Goal: Task Accomplishment & Management: Use online tool/utility

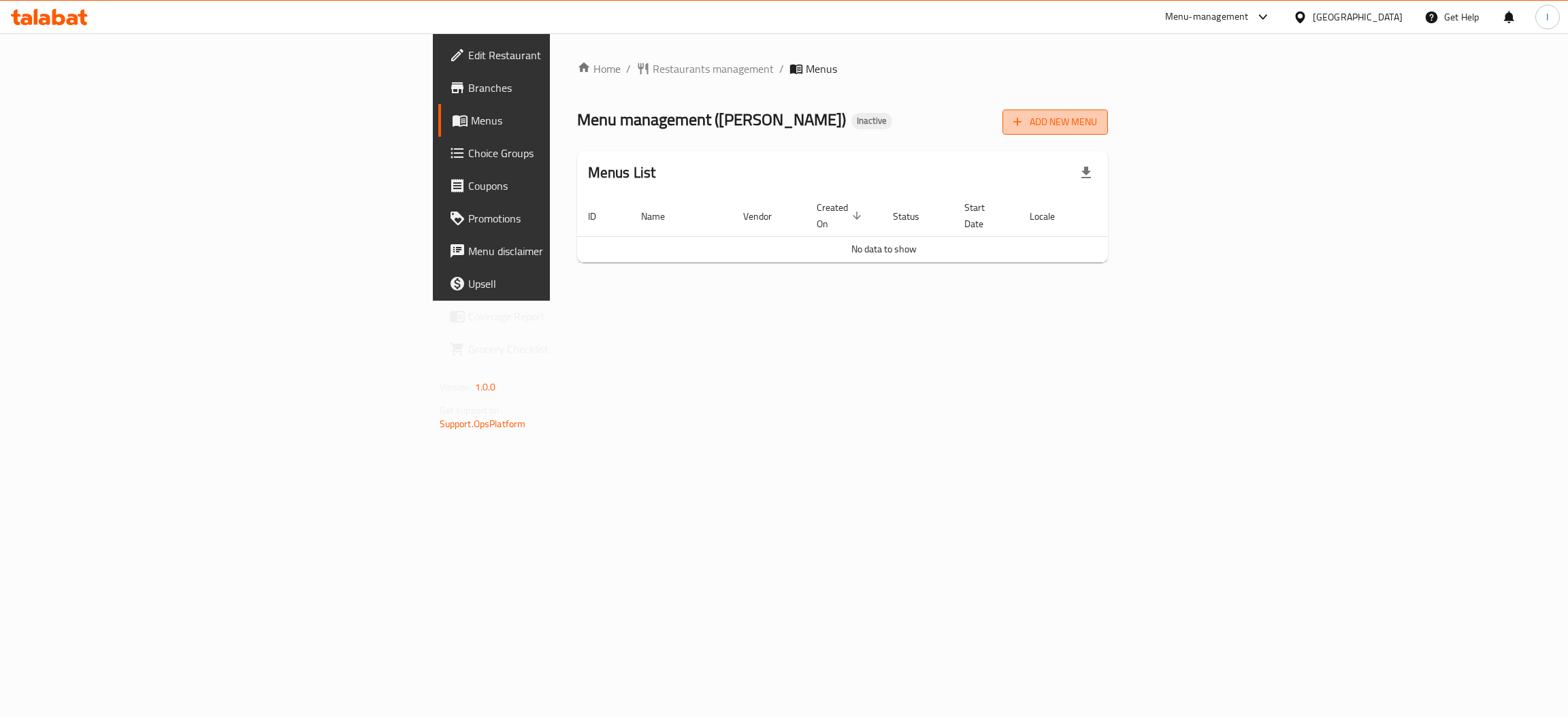
click at [1108, 131] on button "Add New Menu" at bounding box center [1055, 122] width 105 height 25
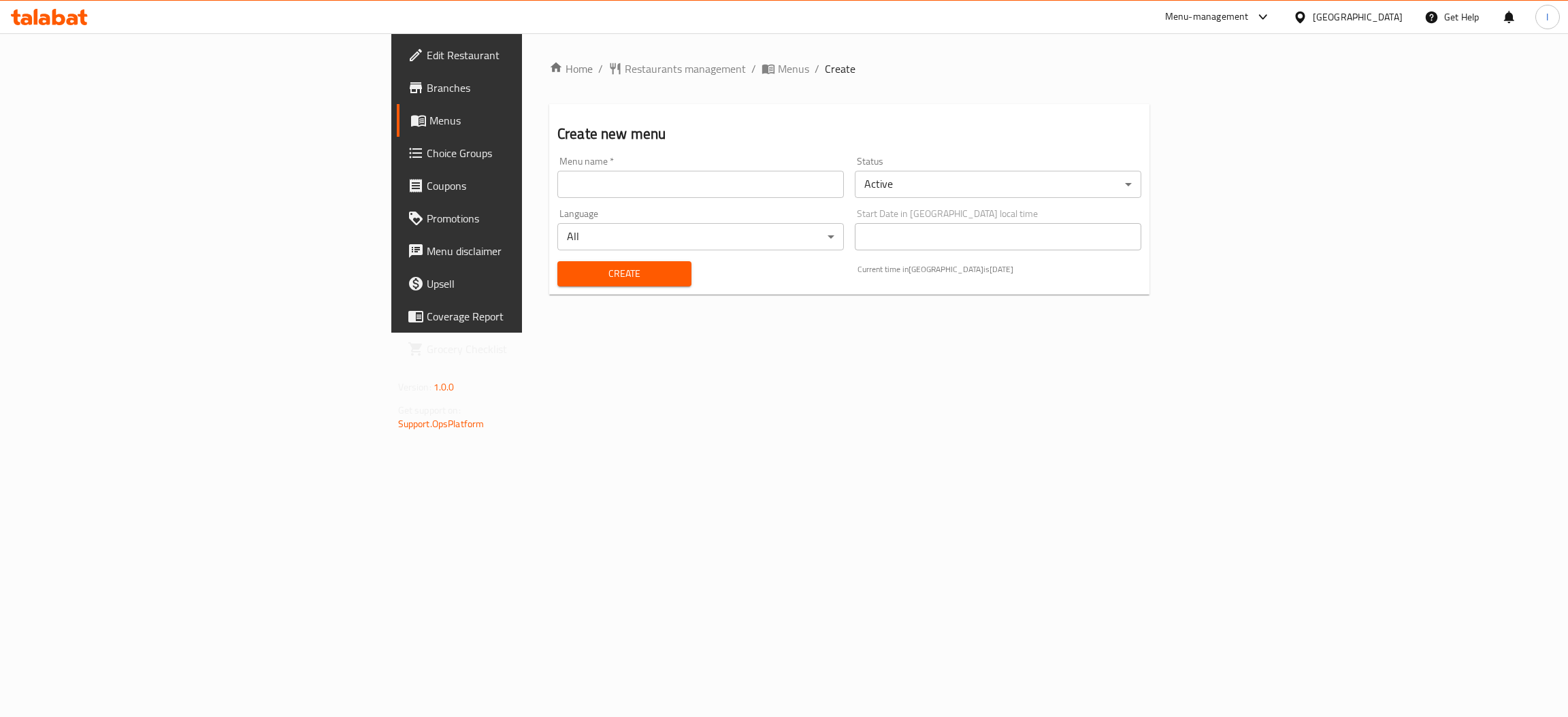
click at [558, 182] on input "text" at bounding box center [701, 184] width 286 height 28
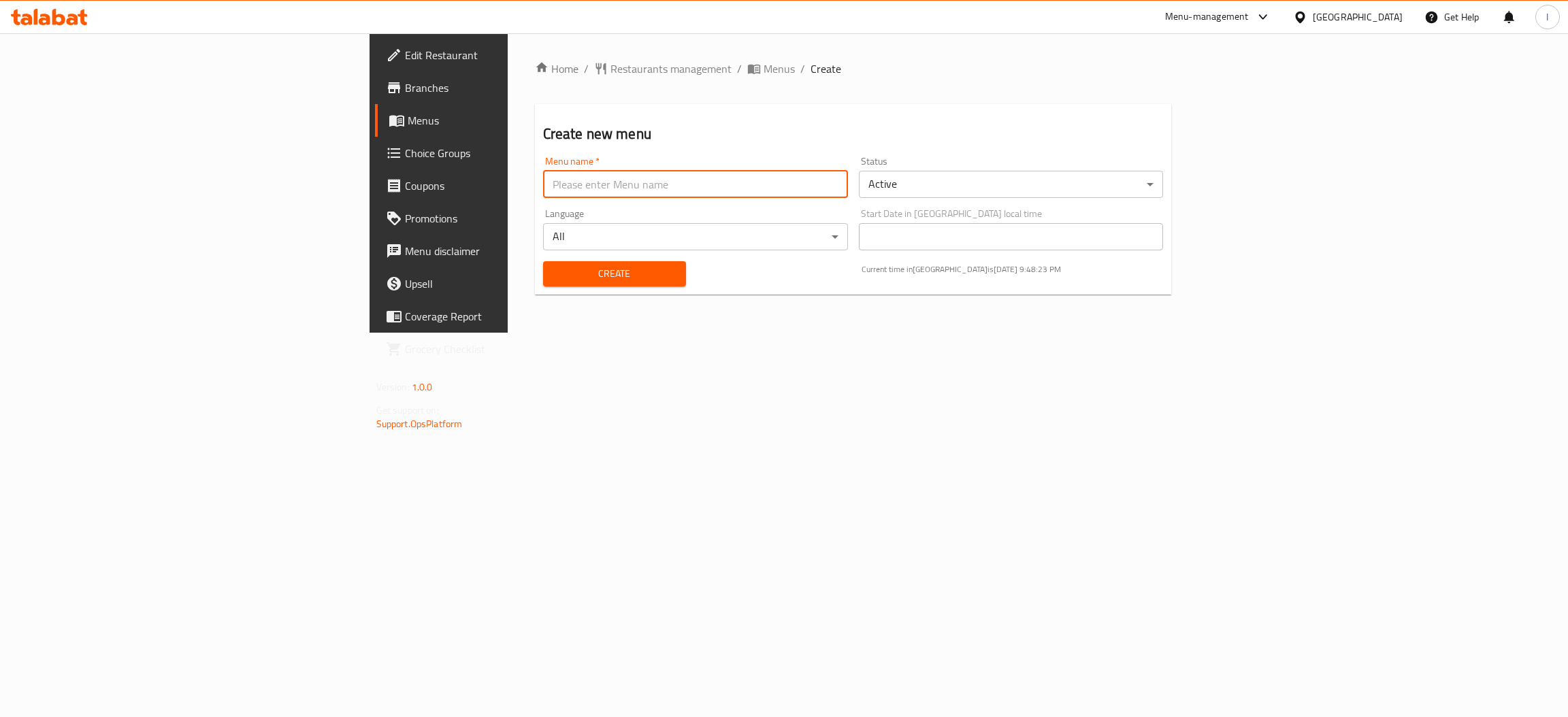
click at [543, 180] on input "text" at bounding box center [695, 184] width 305 height 28
type input "M"
type input "New Menu"
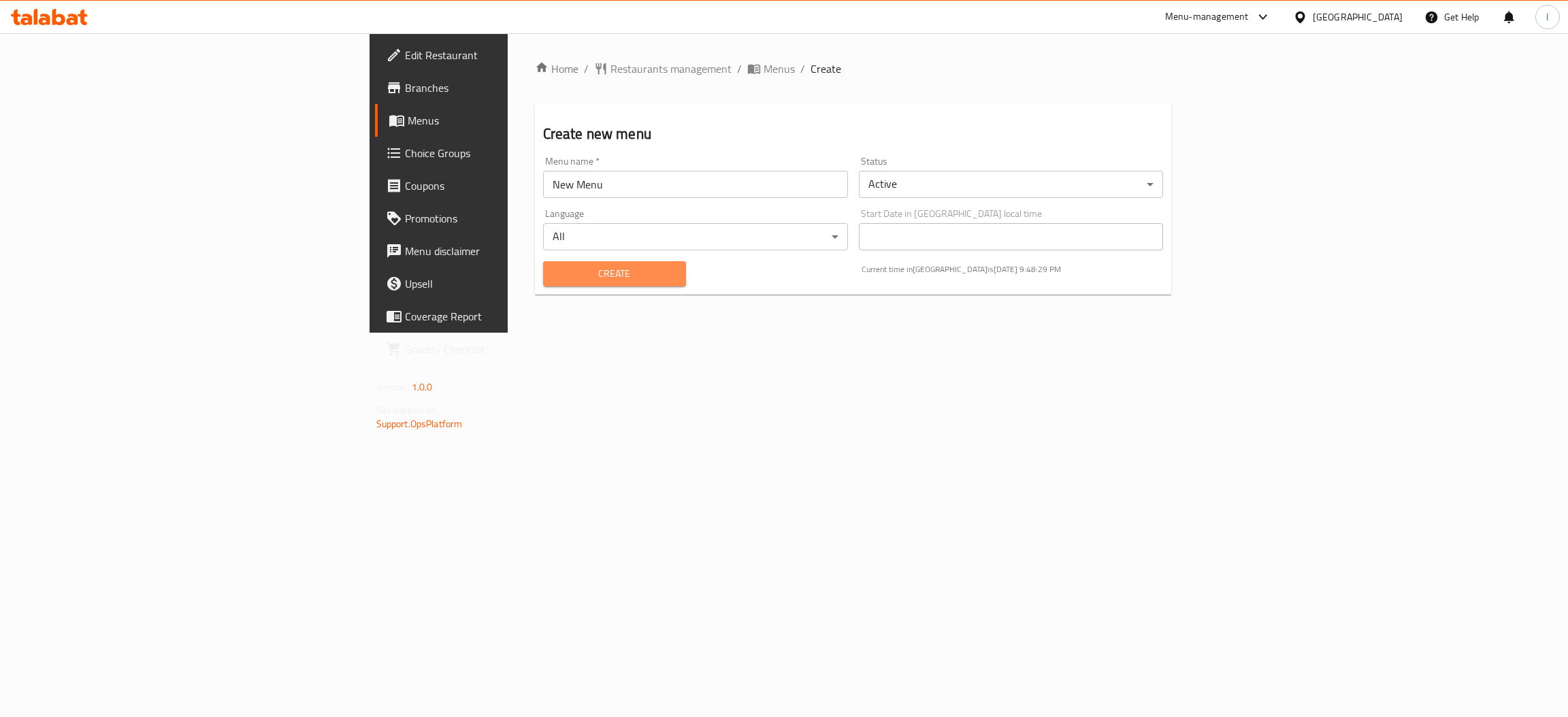
click at [554, 268] on span "Create" at bounding box center [615, 274] width 121 height 17
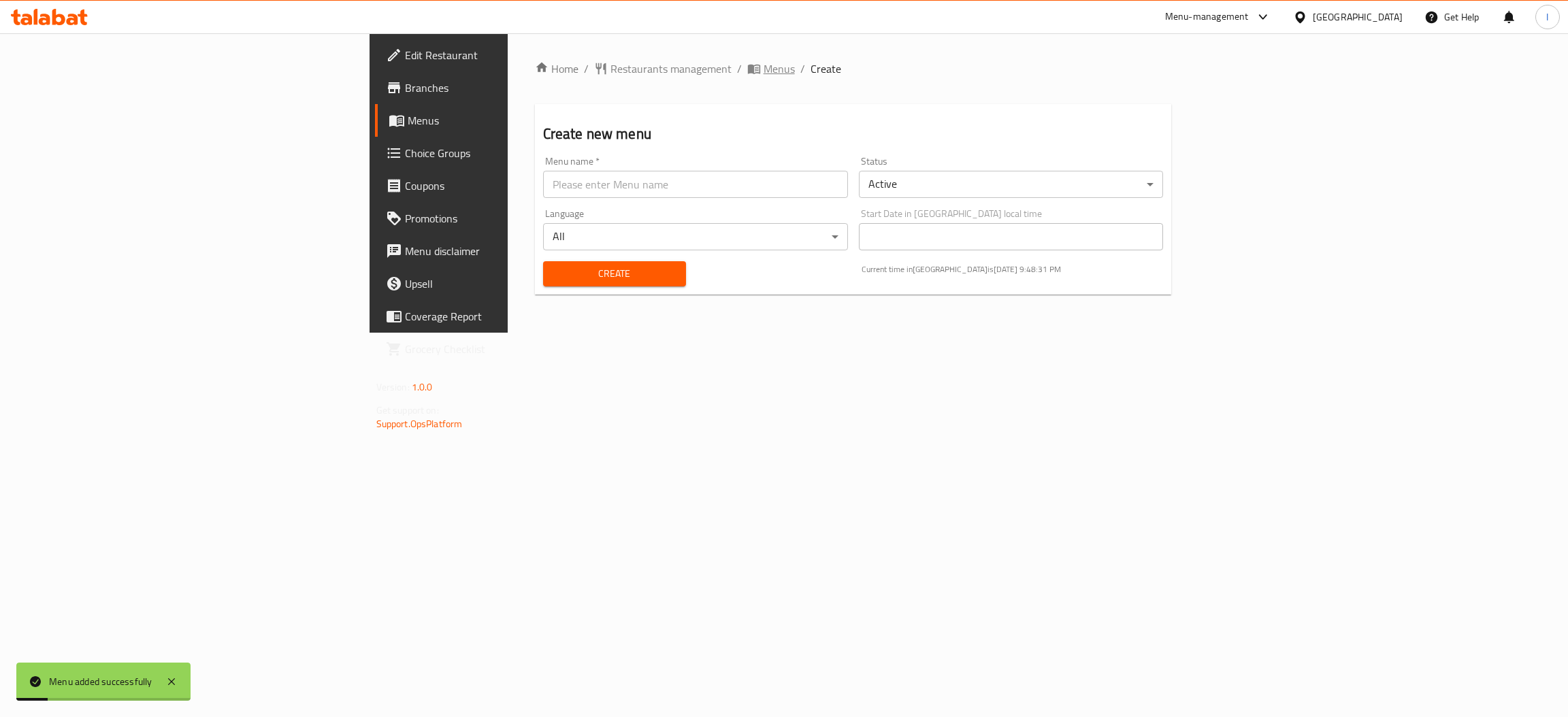
click at [763, 64] on span "Menus" at bounding box center [778, 69] width 31 height 17
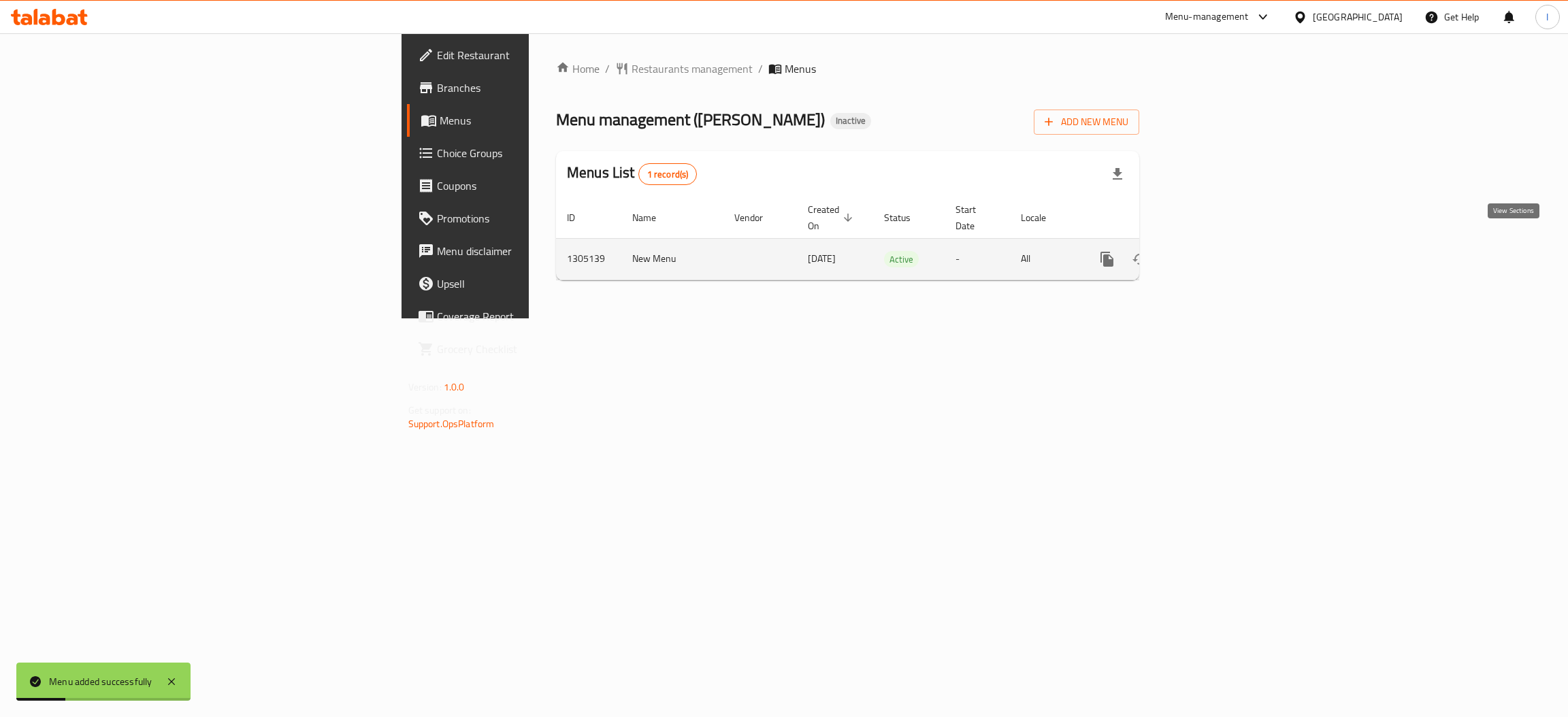
click at [1214, 251] on icon "enhanced table" at bounding box center [1205, 259] width 17 height 17
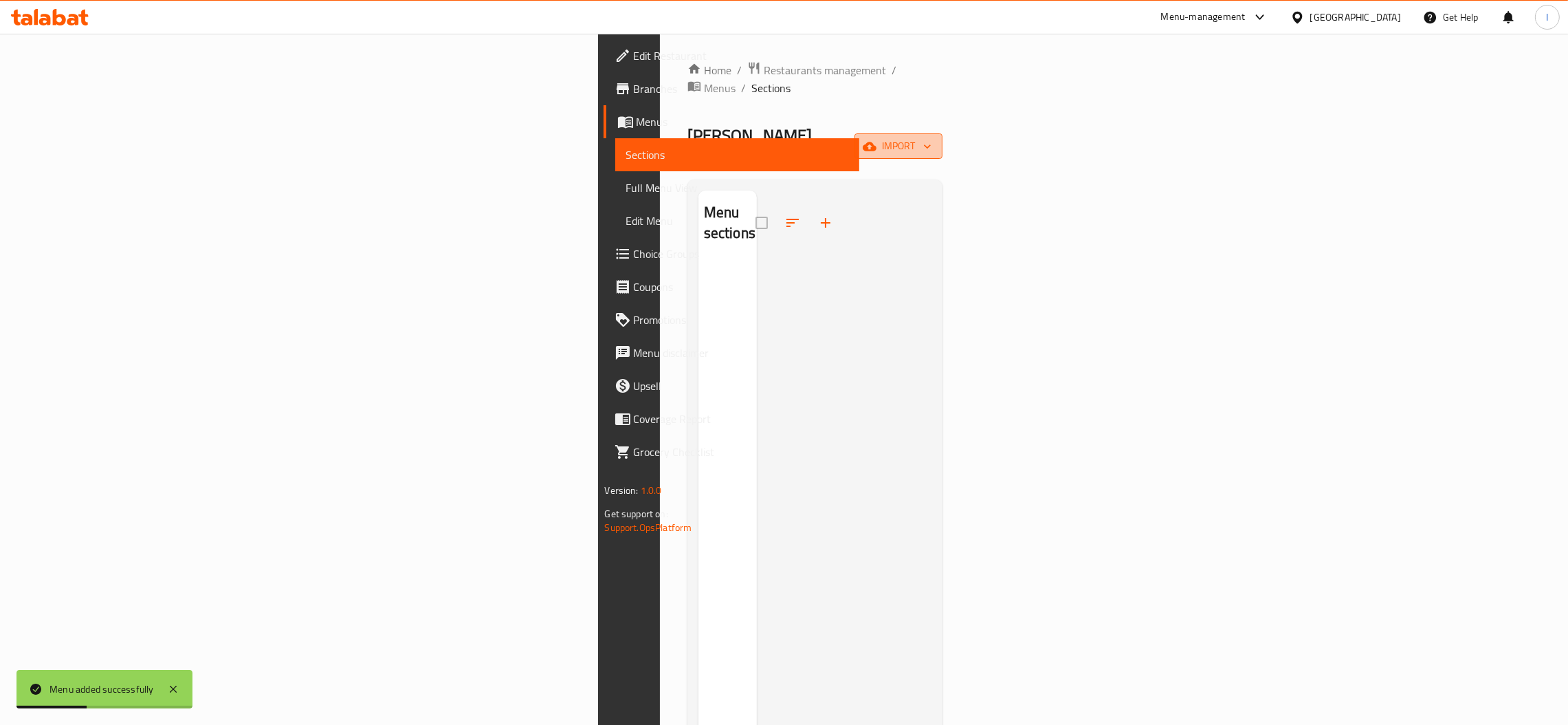
click at [931, 138] on span "import" at bounding box center [898, 146] width 66 height 17
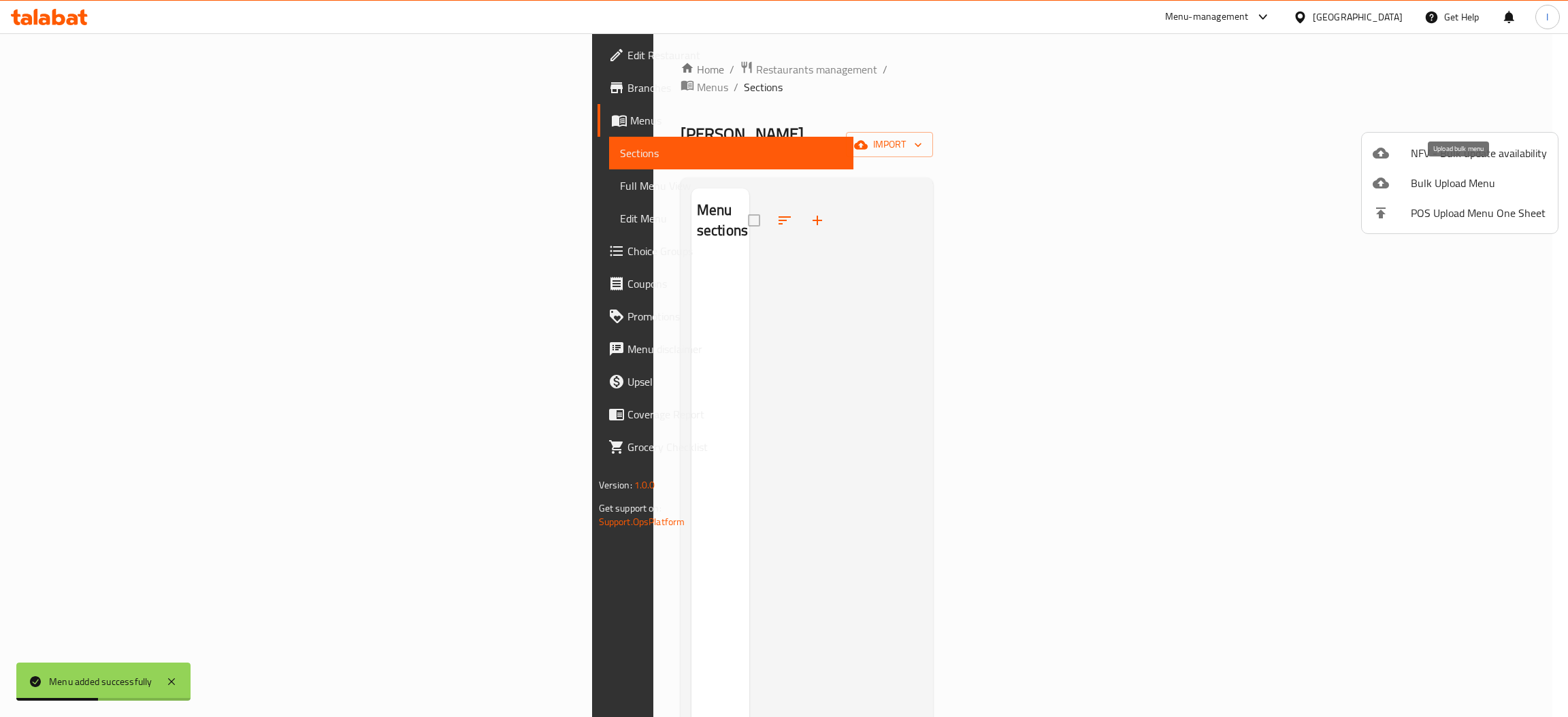
click at [1438, 177] on span "Bulk Upload Menu" at bounding box center [1479, 183] width 136 height 17
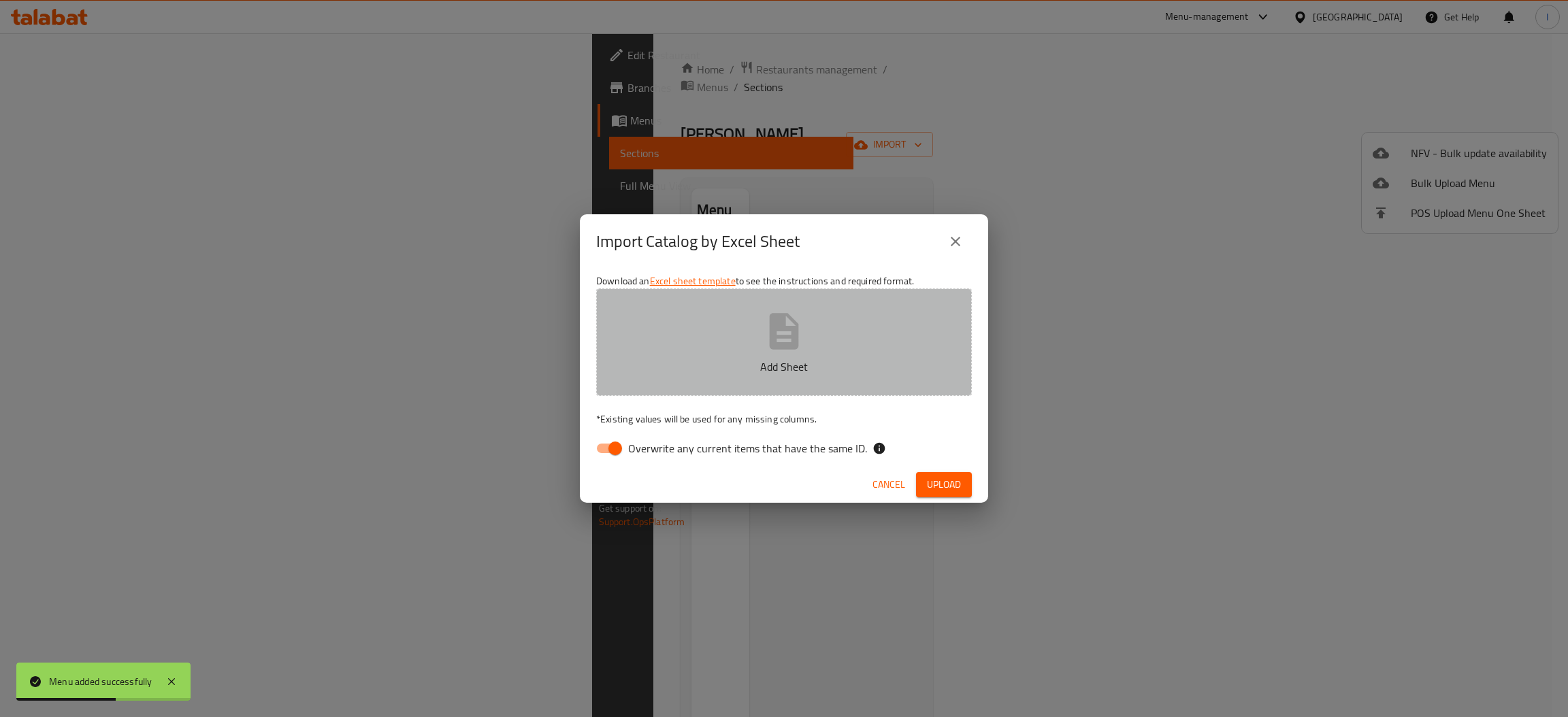
click at [797, 326] on icon "button" at bounding box center [783, 331] width 43 height 43
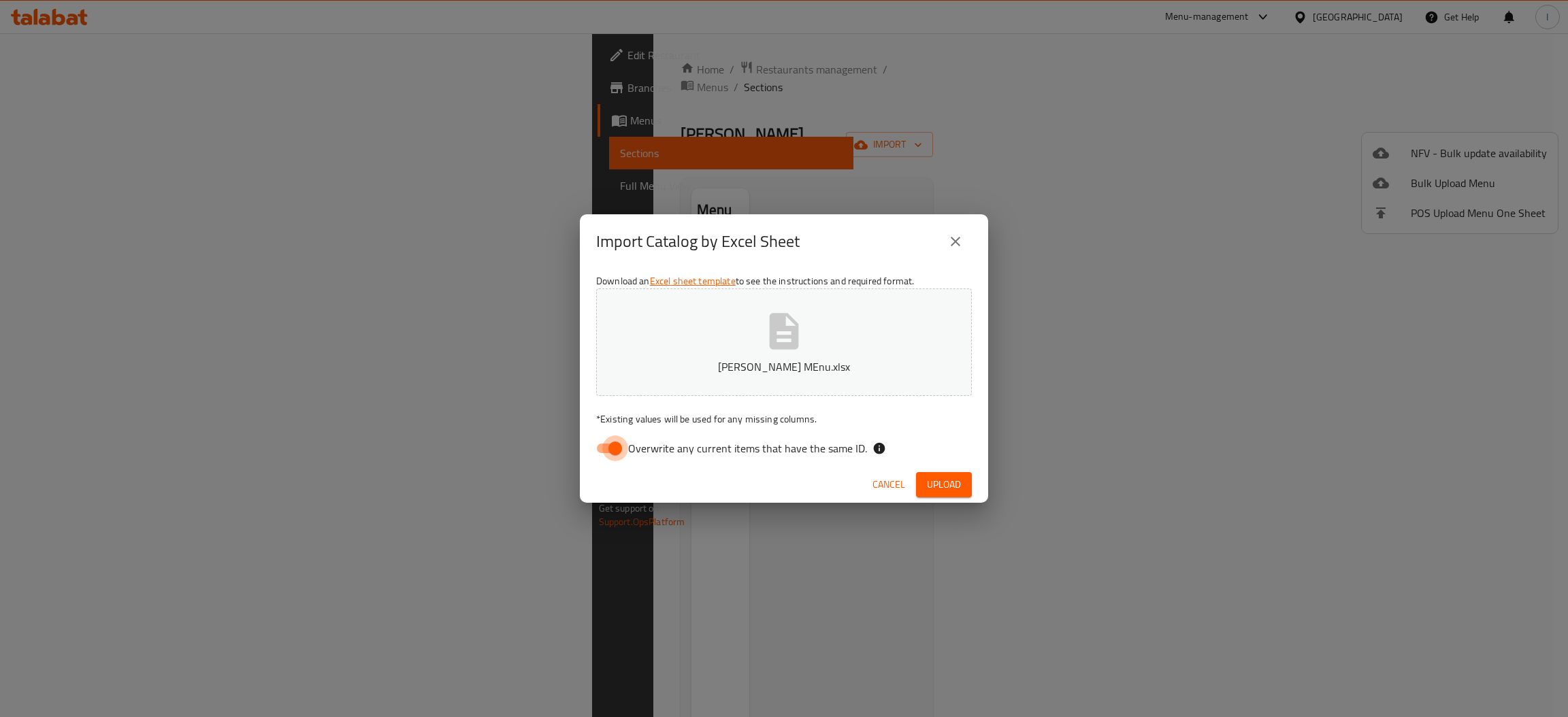
click at [619, 450] on input "Overwrite any current items that have the same ID." at bounding box center [615, 449] width 78 height 26
checkbox input "false"
click at [946, 487] on span "Upload" at bounding box center [943, 484] width 34 height 17
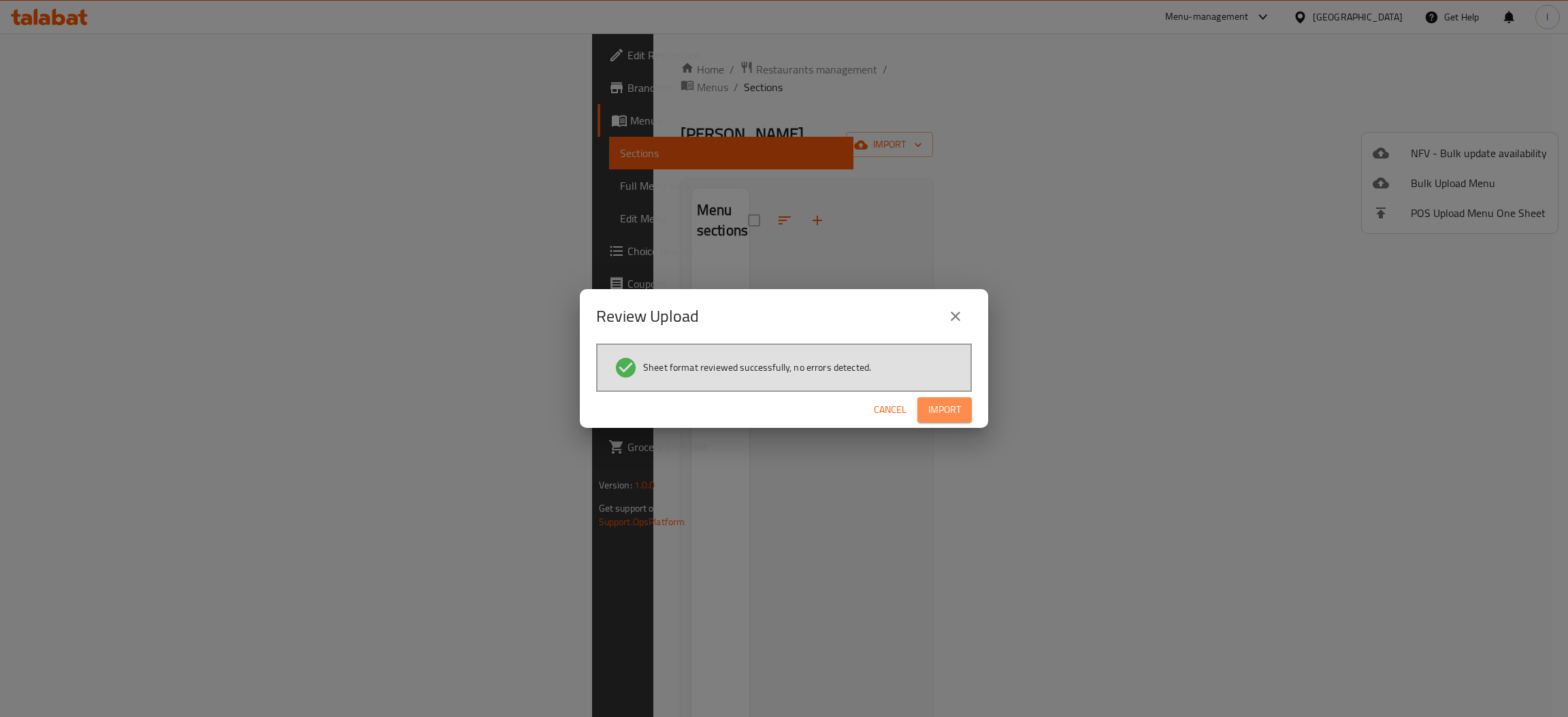
click at [940, 420] on button "Import" at bounding box center [944, 409] width 54 height 25
click at [935, 407] on span "Import" at bounding box center [944, 409] width 32 height 17
click at [877, 410] on span "Cancel" at bounding box center [889, 409] width 32 height 17
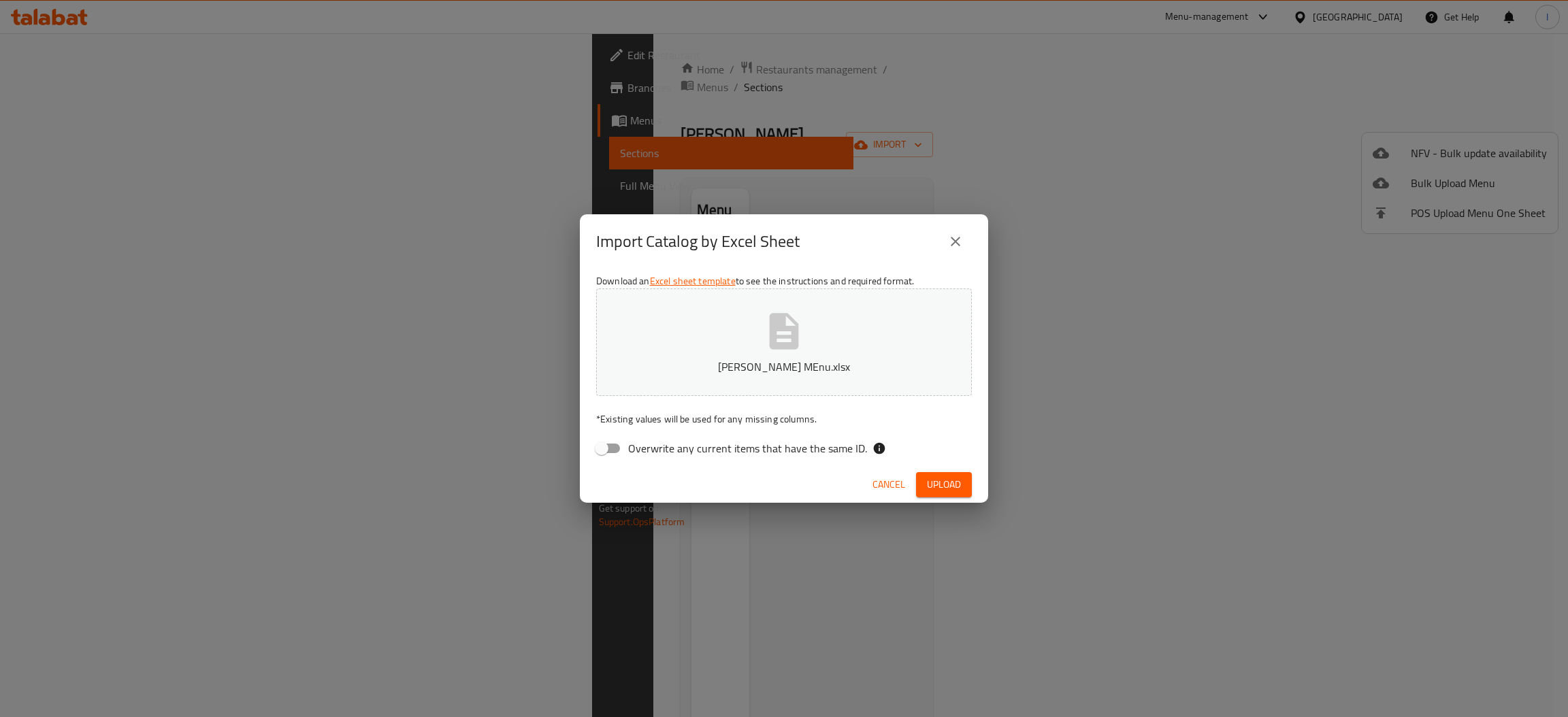
click at [884, 467] on div "Cancel Upload" at bounding box center [783, 484] width 408 height 36
click at [885, 473] on button "Cancel" at bounding box center [888, 484] width 43 height 25
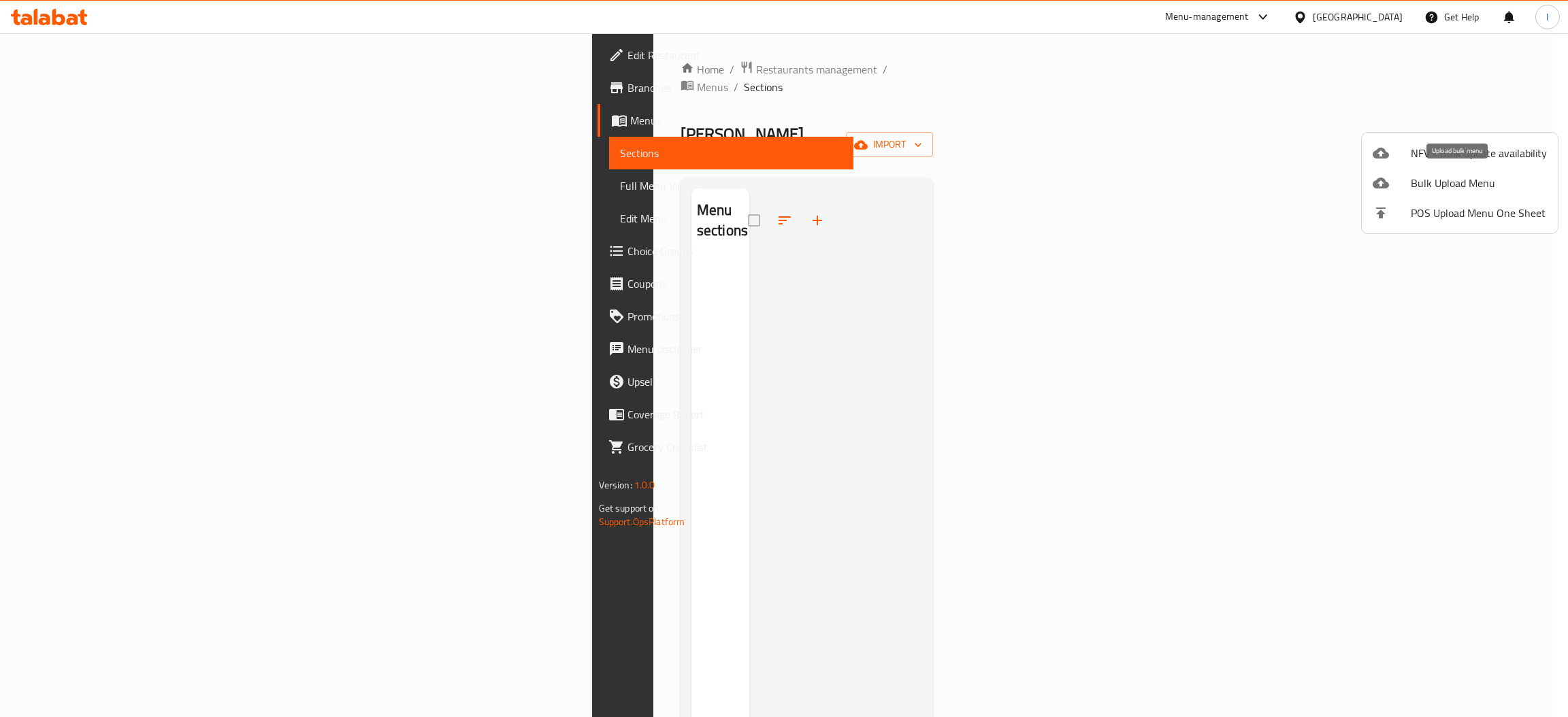
click at [1415, 184] on span "Bulk Upload Menu" at bounding box center [1479, 183] width 136 height 17
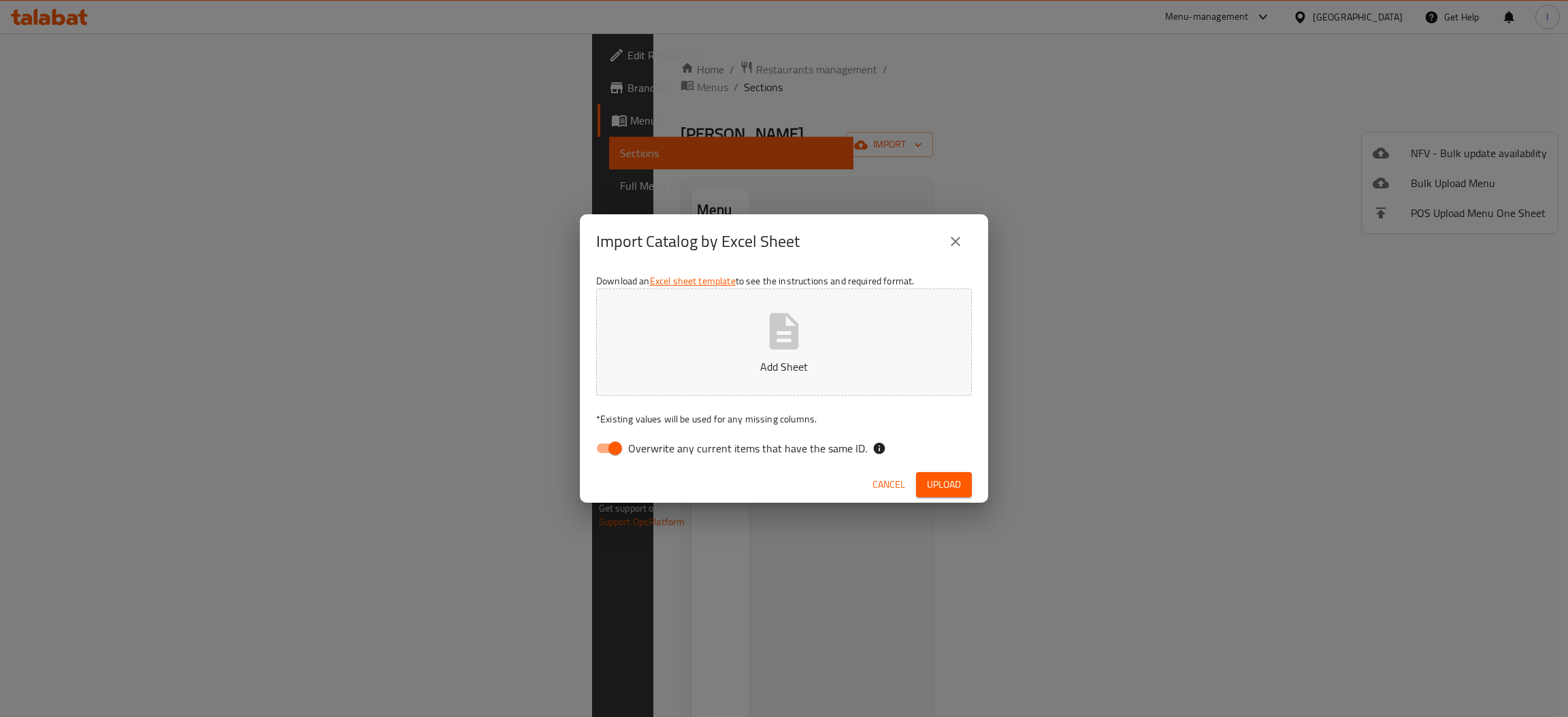
click at [614, 440] on input "Overwrite any current items that have the same ID." at bounding box center [615, 449] width 78 height 26
checkbox input "false"
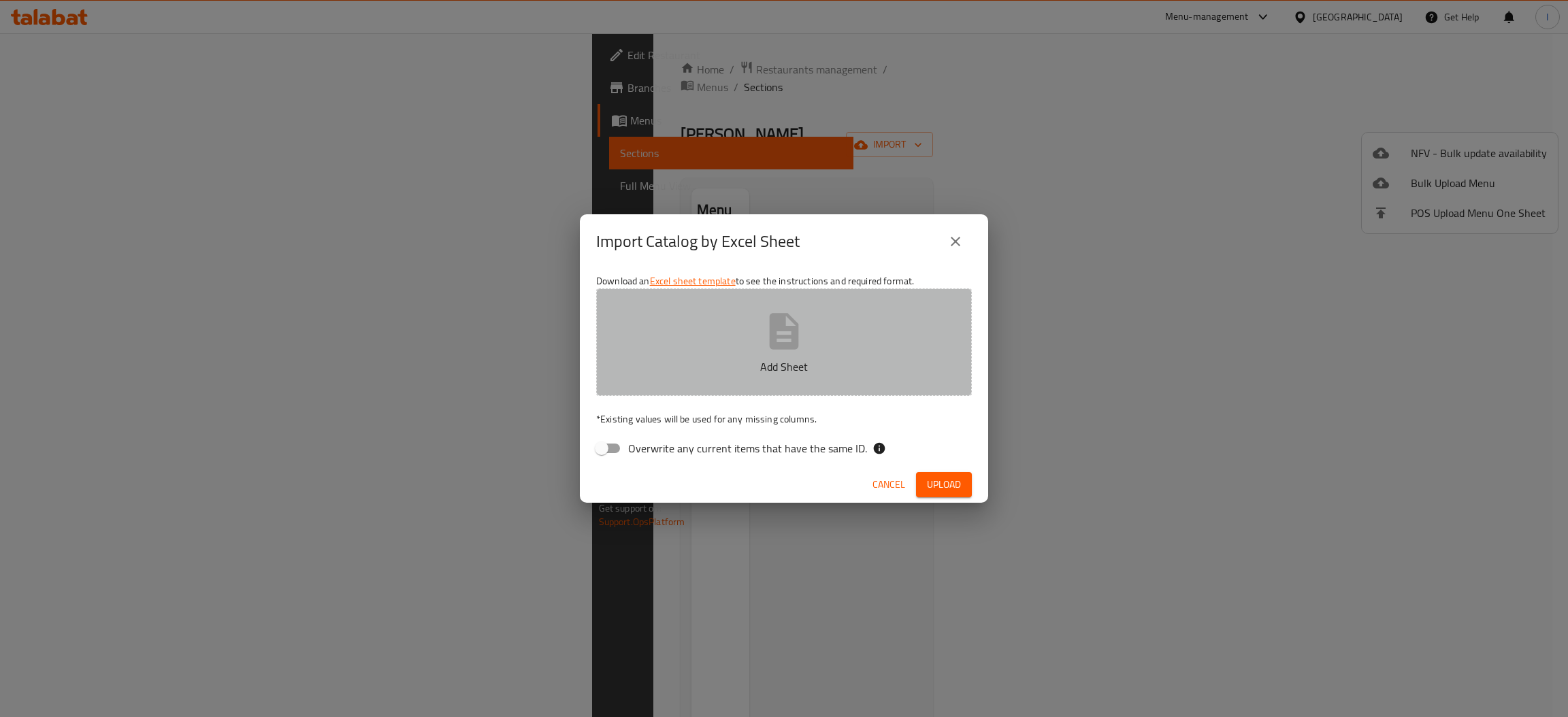
click at [692, 334] on button "Add Sheet" at bounding box center [784, 342] width 376 height 107
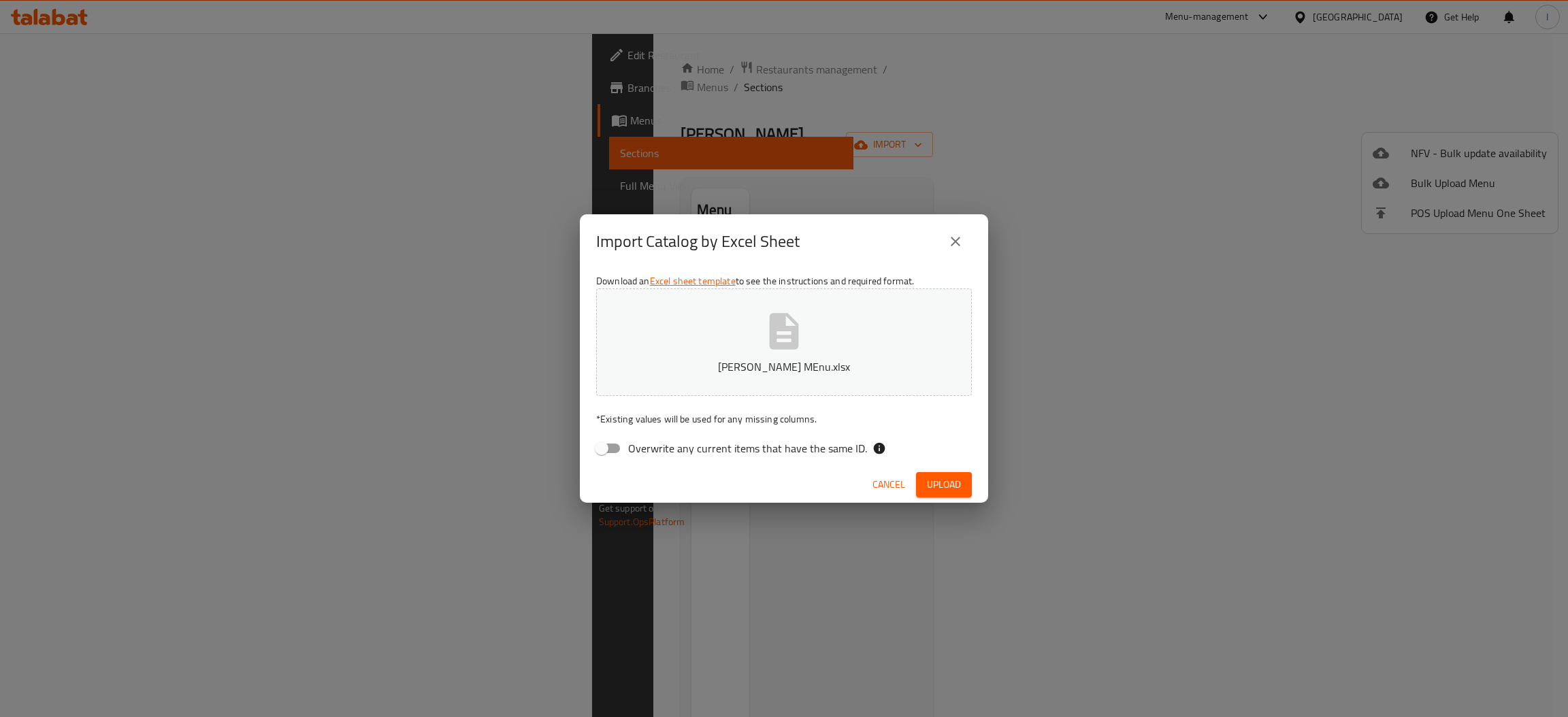
click at [933, 480] on span "Upload" at bounding box center [943, 484] width 34 height 17
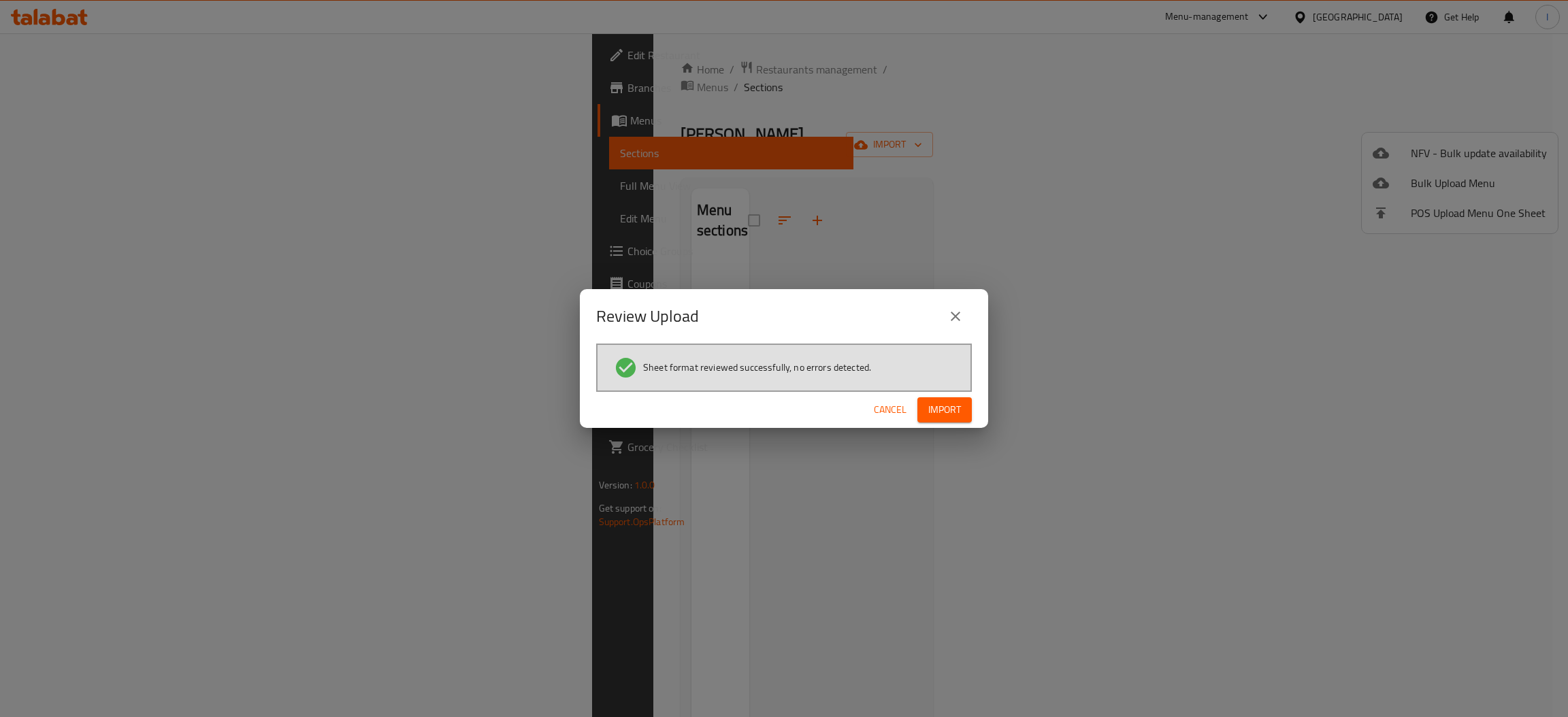
click at [973, 416] on div "Cancel Import" at bounding box center [783, 409] width 408 height 36
click at [951, 405] on span "Import" at bounding box center [944, 409] width 32 height 17
click at [884, 397] on button "Cancel" at bounding box center [889, 409] width 43 height 25
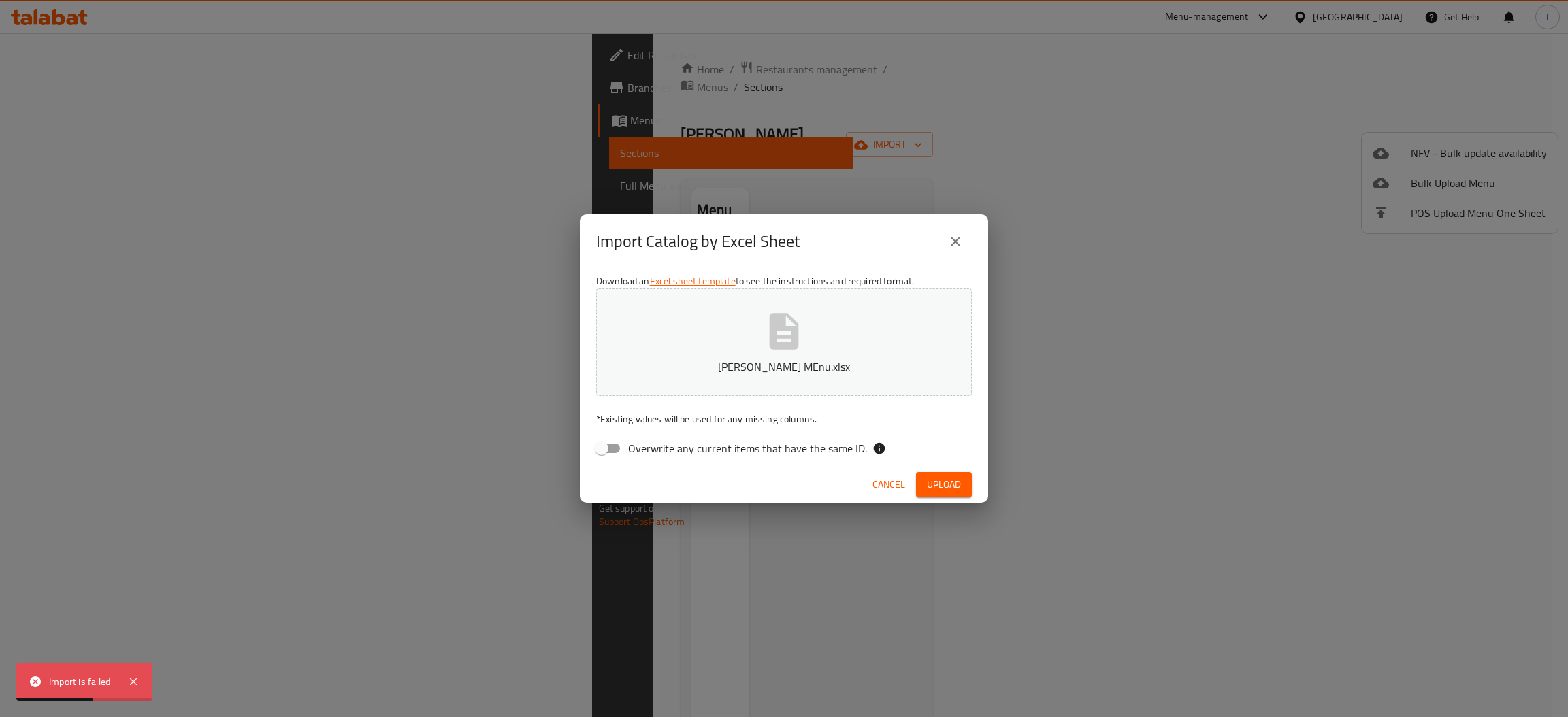
click at [889, 489] on span "Cancel" at bounding box center [888, 484] width 32 height 17
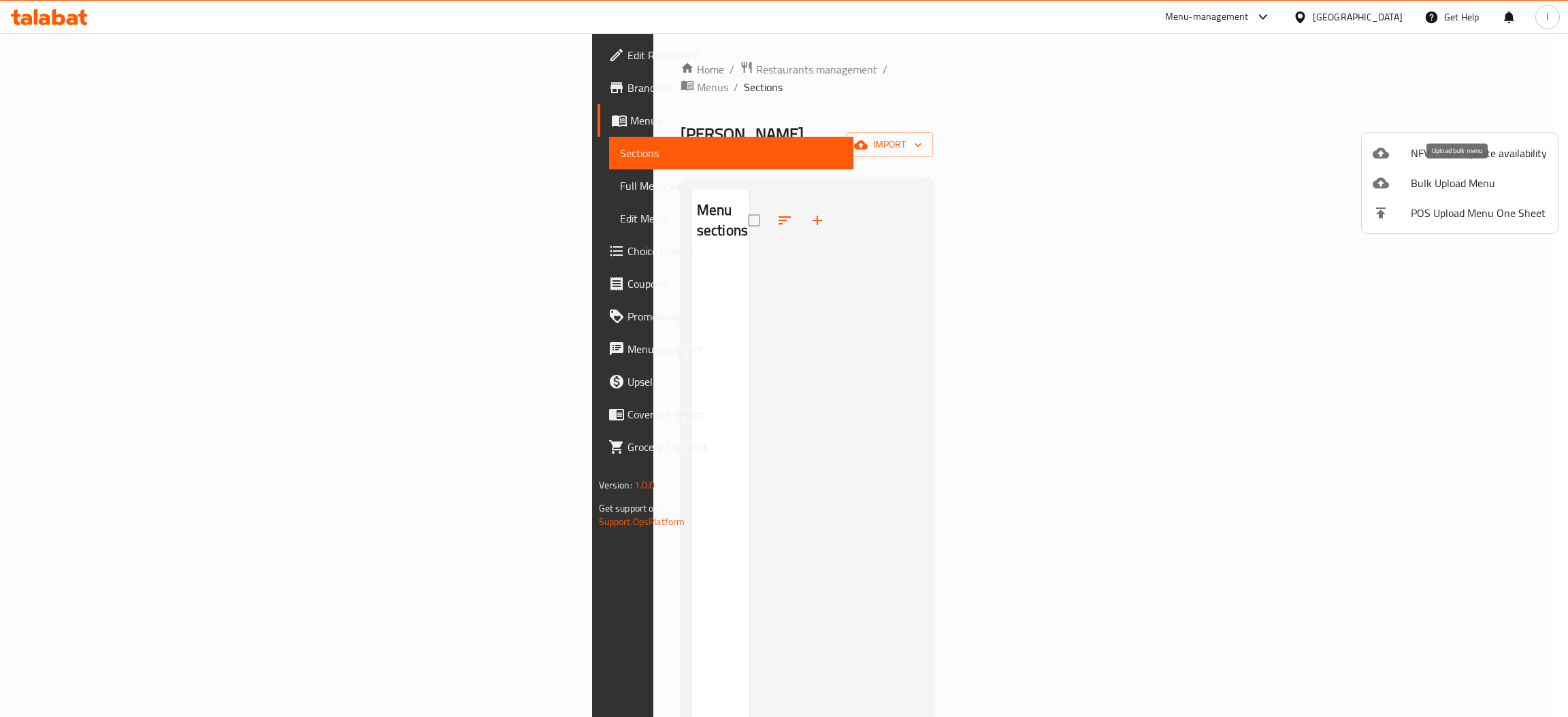
click at [1443, 185] on span "Bulk Upload Menu" at bounding box center [1479, 183] width 136 height 17
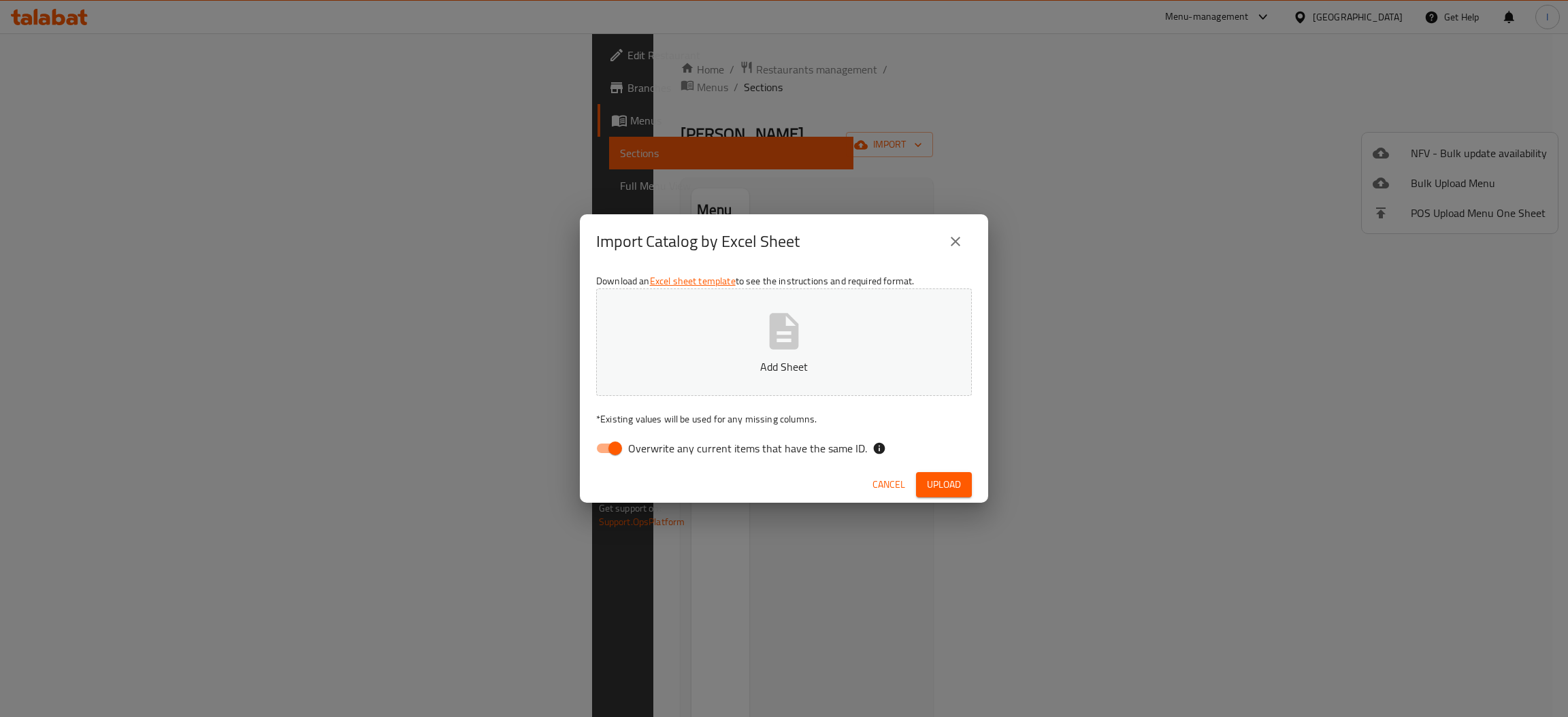
click at [593, 455] on input "Overwrite any current items that have the same ID." at bounding box center [615, 449] width 78 height 26
checkbox input "false"
click at [688, 347] on button "Add Sheet" at bounding box center [784, 342] width 376 height 107
click at [940, 482] on span "Upload" at bounding box center [943, 484] width 34 height 17
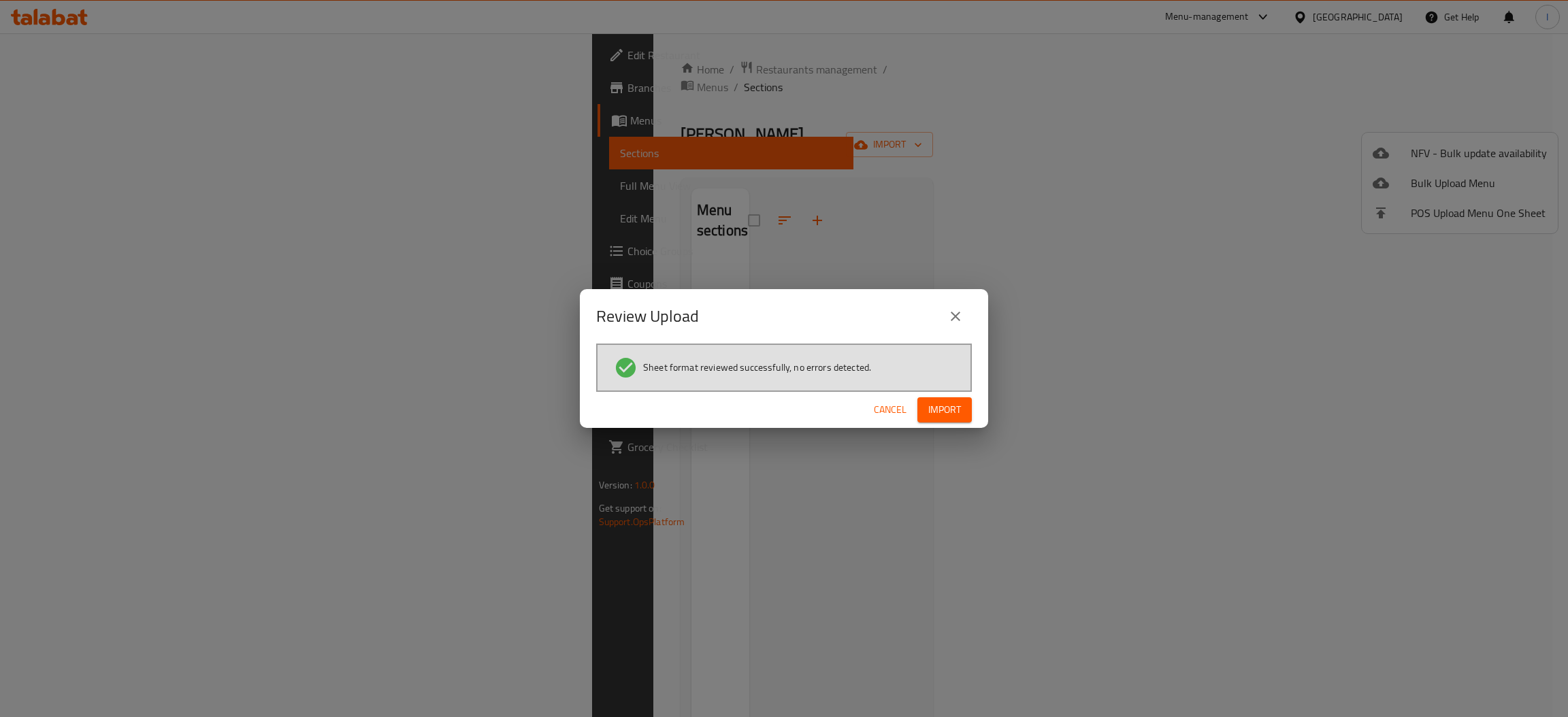
click at [937, 416] on span "Import" at bounding box center [944, 409] width 32 height 17
click at [896, 414] on span "Cancel" at bounding box center [889, 409] width 32 height 17
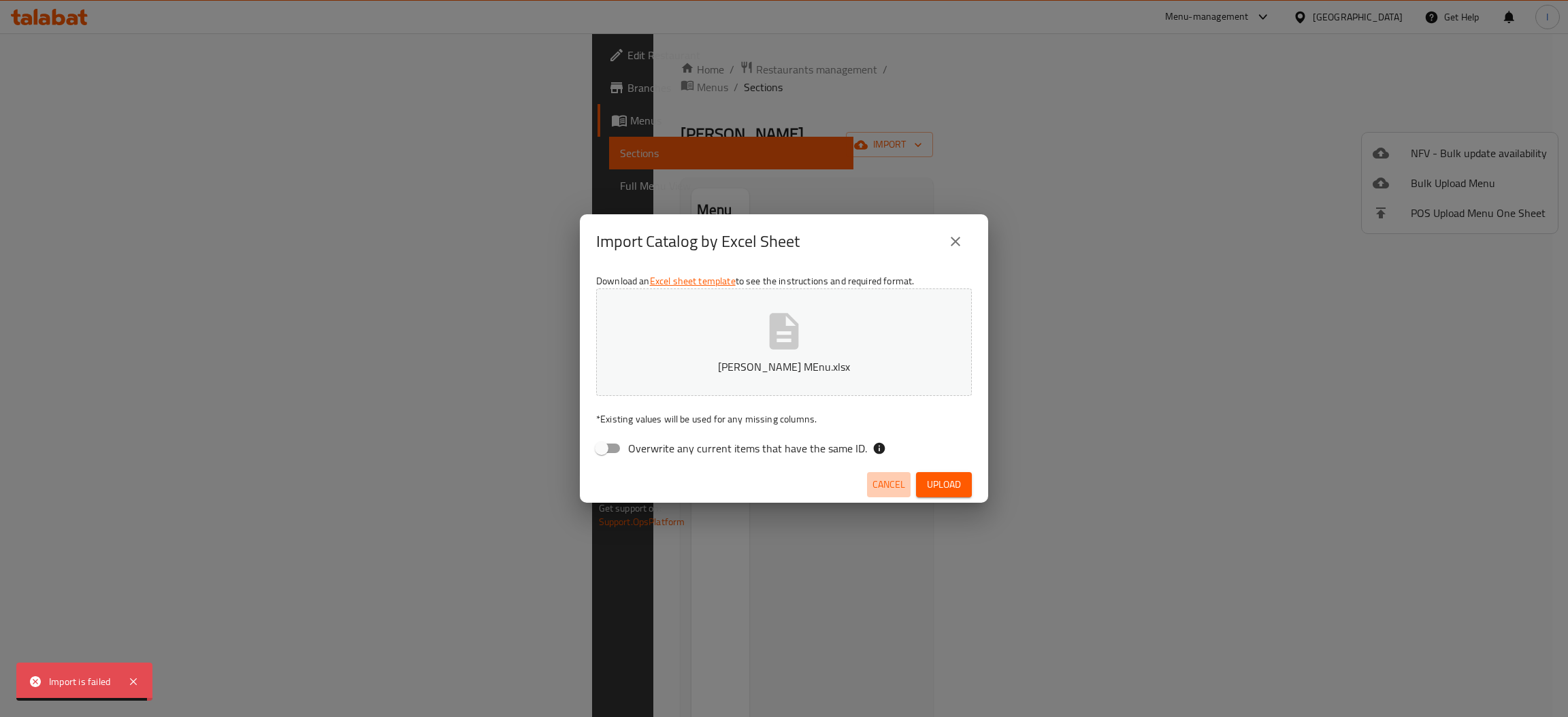
drag, startPoint x: 883, startPoint y: 484, endPoint x: 423, endPoint y: 253, distance: 514.7
click at [882, 484] on span "Cancel" at bounding box center [888, 484] width 32 height 17
